Goal: Check status

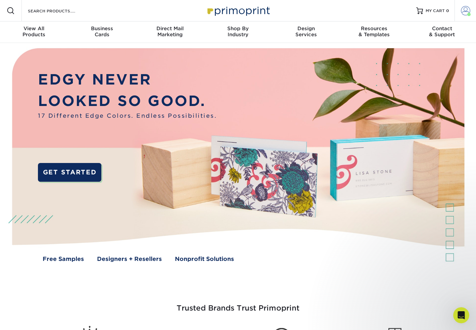
click at [461, 10] on span at bounding box center [465, 10] width 9 height 9
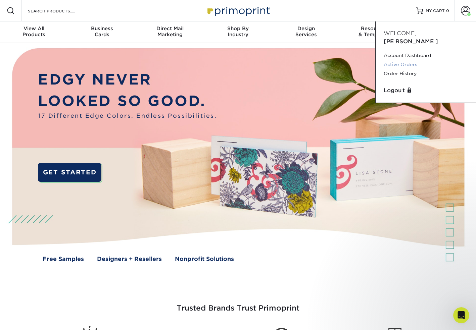
click at [404, 60] on link "Active Orders" at bounding box center [425, 64] width 84 height 9
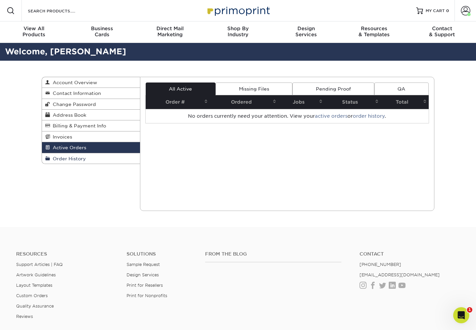
click at [64, 164] on link "Order History" at bounding box center [91, 158] width 98 height 10
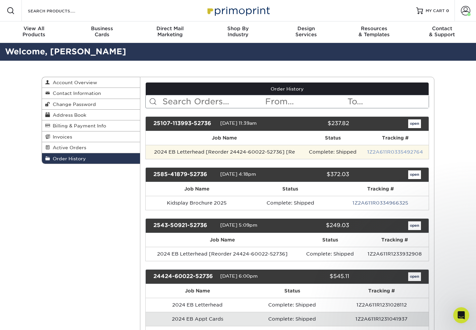
click at [390, 151] on link "1Z2A611R0335492764" at bounding box center [395, 151] width 56 height 5
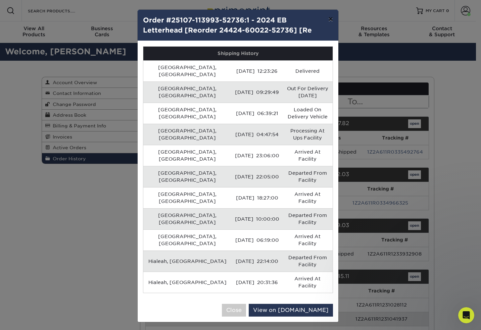
click at [331, 18] on button "×" at bounding box center [330, 19] width 15 height 19
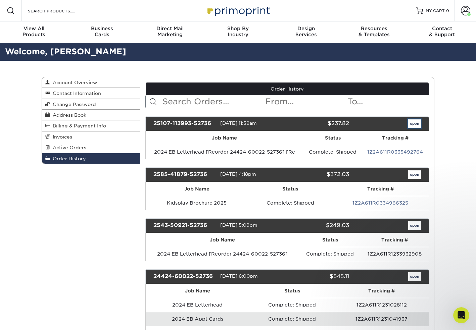
click at [418, 125] on link "open" at bounding box center [414, 123] width 13 height 9
